Goal: Find specific page/section: Find specific page/section

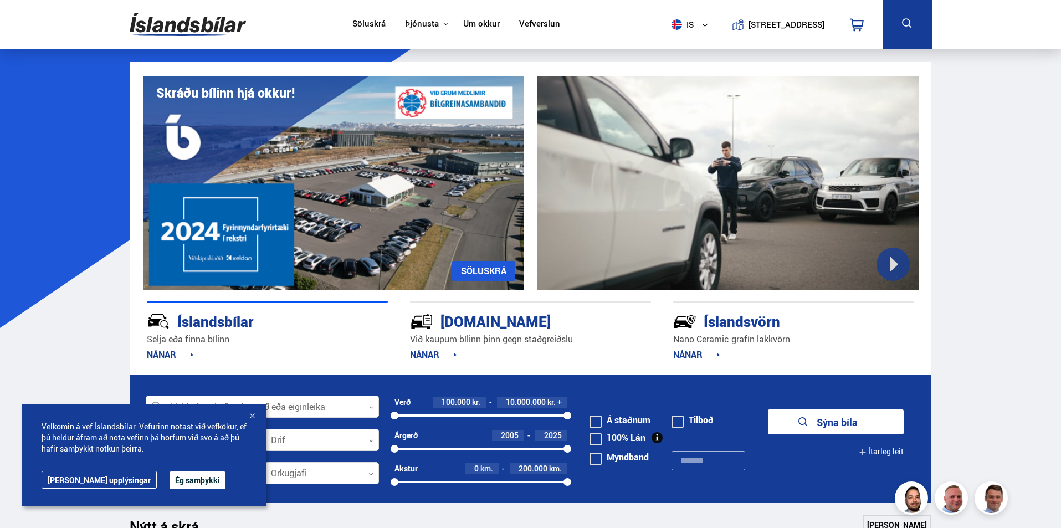
click at [176, 477] on button "Ég samþykki" at bounding box center [198, 481] width 56 height 18
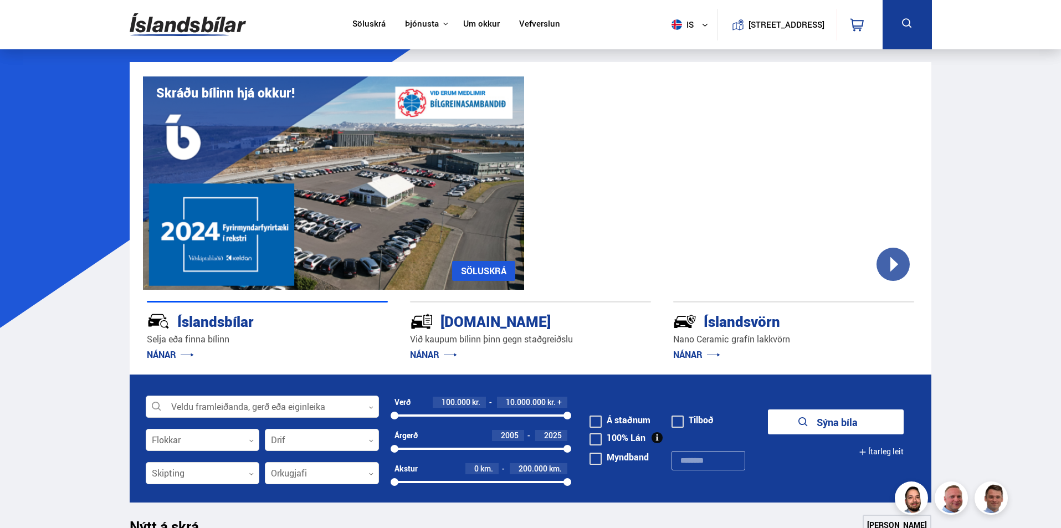
click at [540, 23] on link "Vefverslun" at bounding box center [539, 25] width 41 height 12
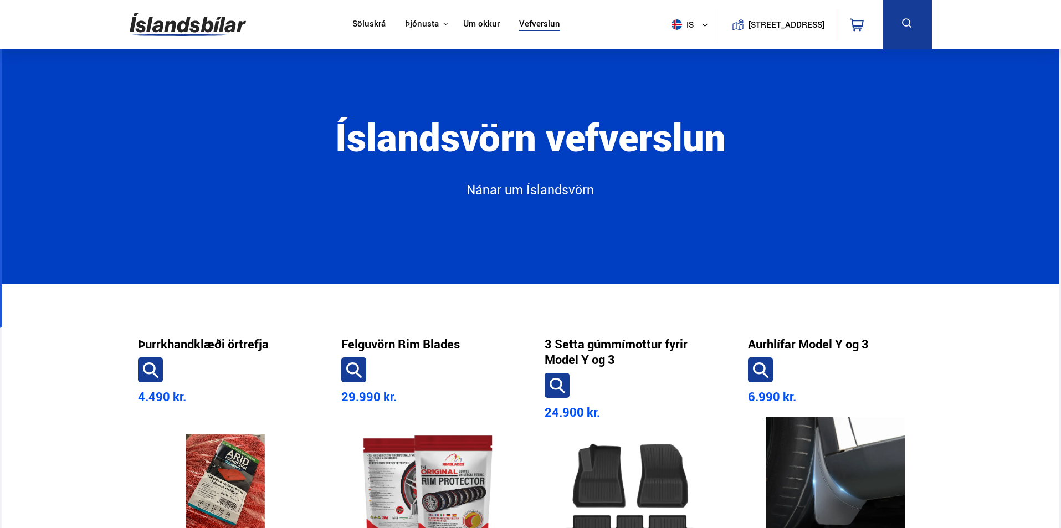
click at [357, 21] on link "Söluskrá" at bounding box center [368, 25] width 33 height 12
